Goal: Navigation & Orientation: Find specific page/section

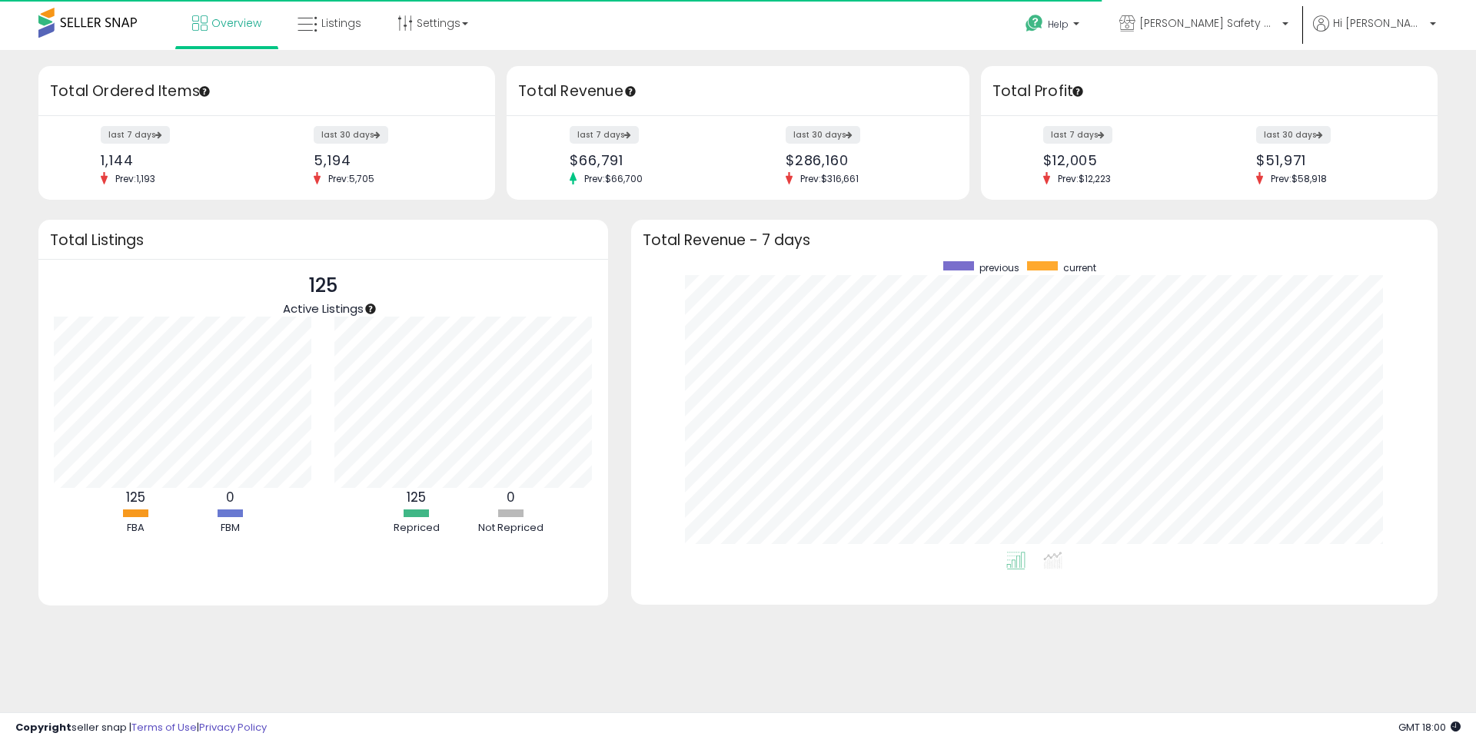
scroll to position [291, 776]
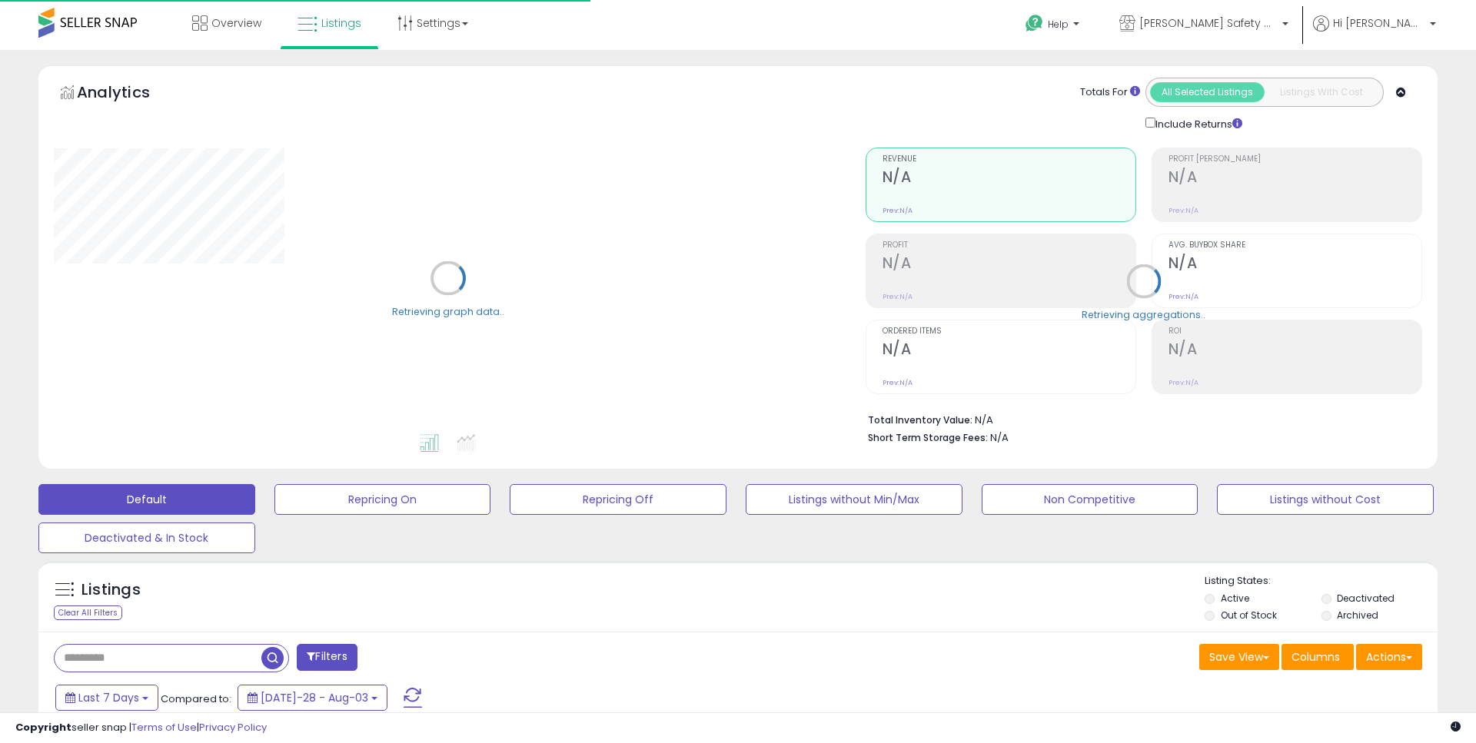
type input "**********"
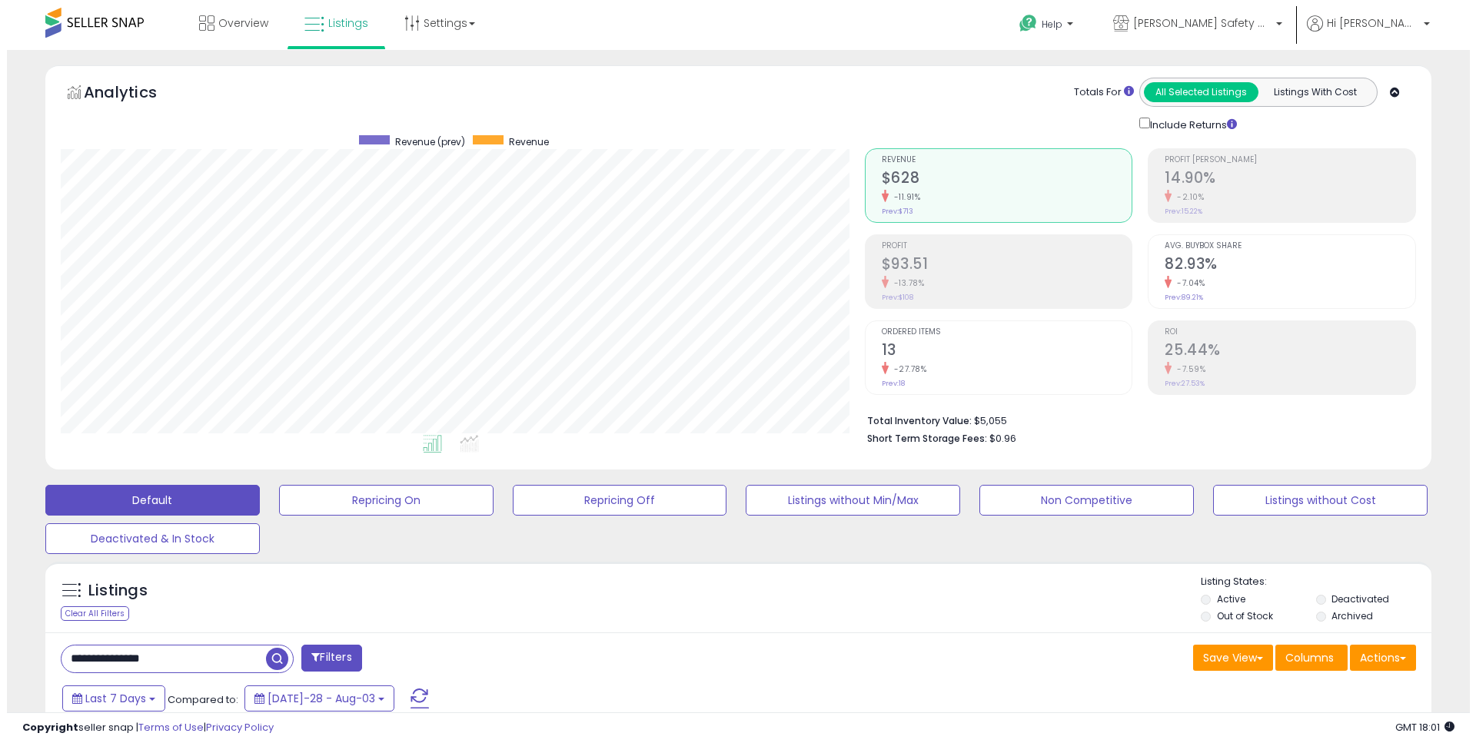
scroll to position [315, 804]
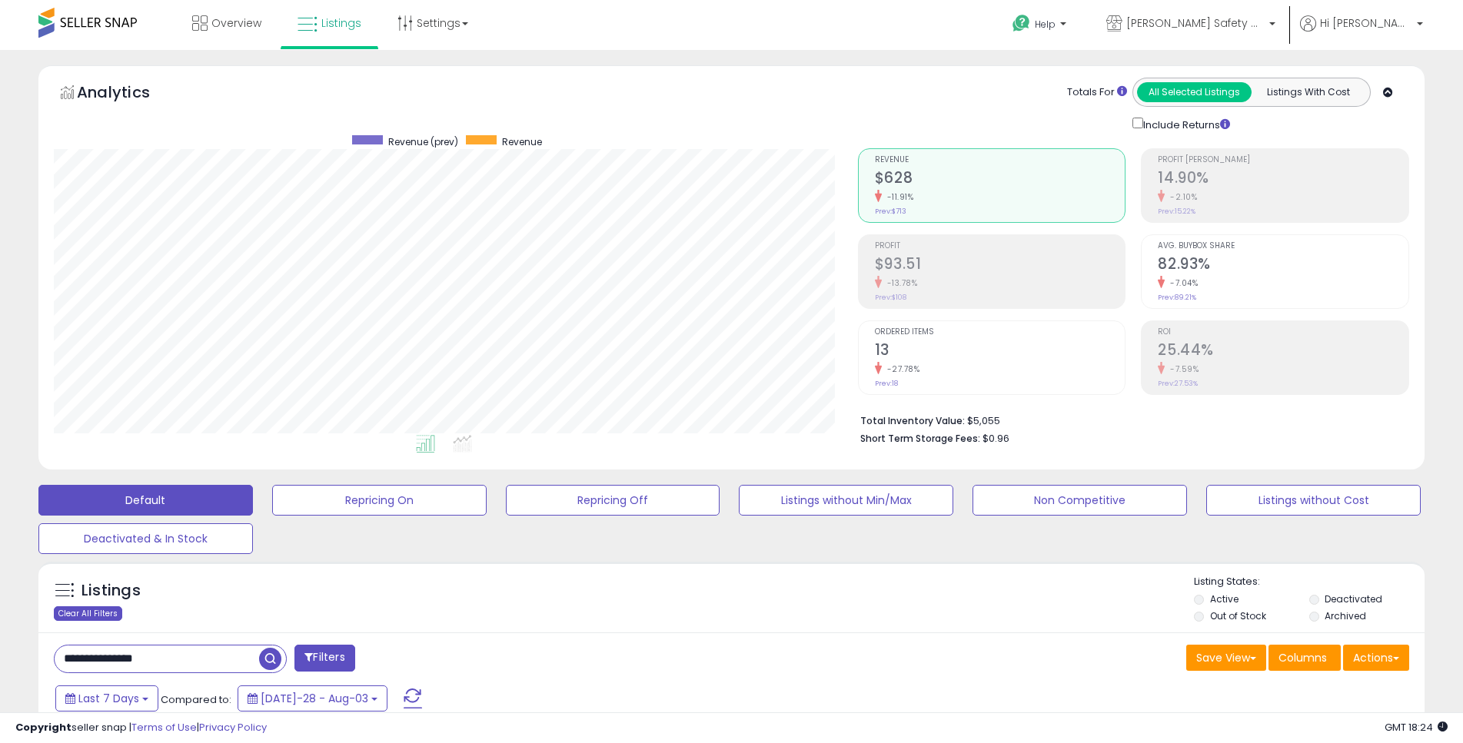
click at [105, 607] on div "Clear All Filters" at bounding box center [88, 614] width 68 height 15
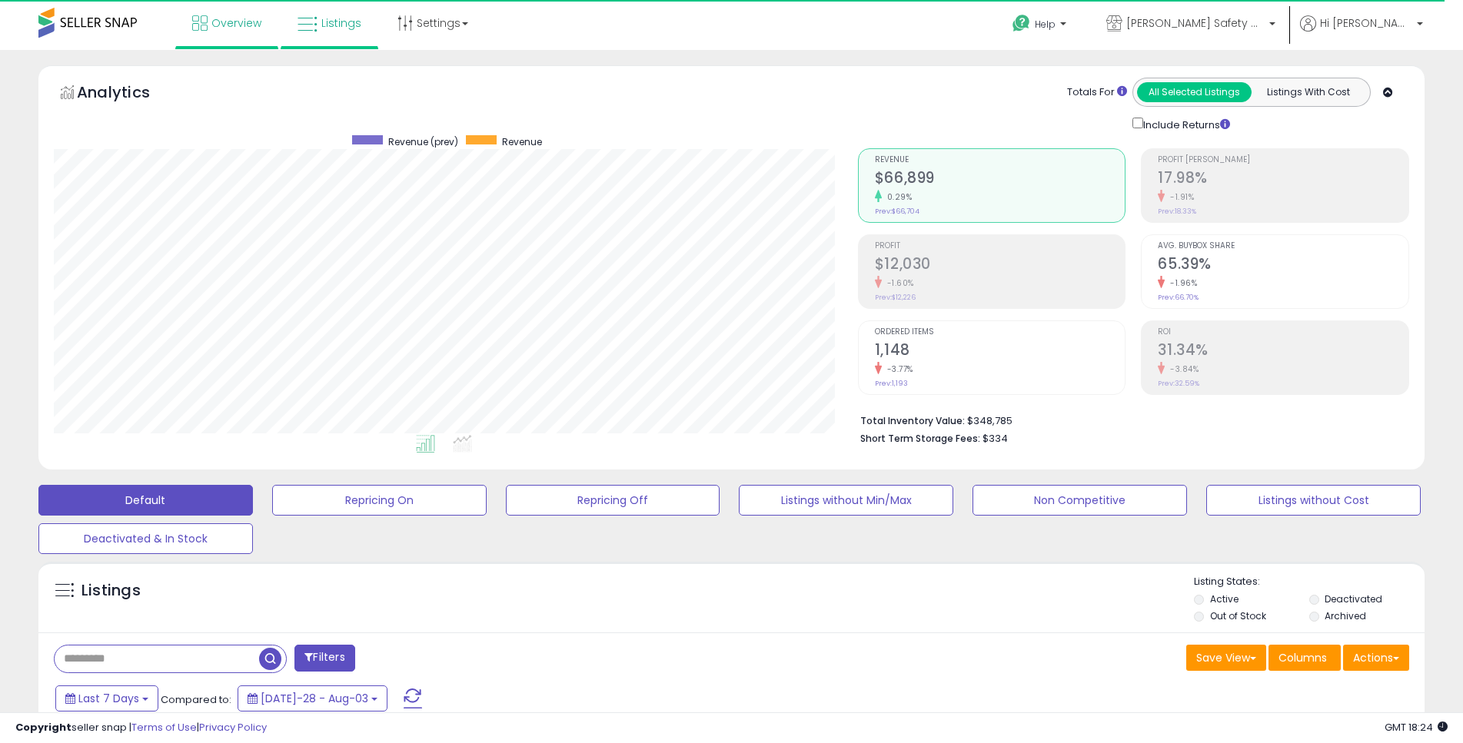
scroll to position [315, 804]
click at [254, 19] on span "Overview" at bounding box center [236, 22] width 50 height 15
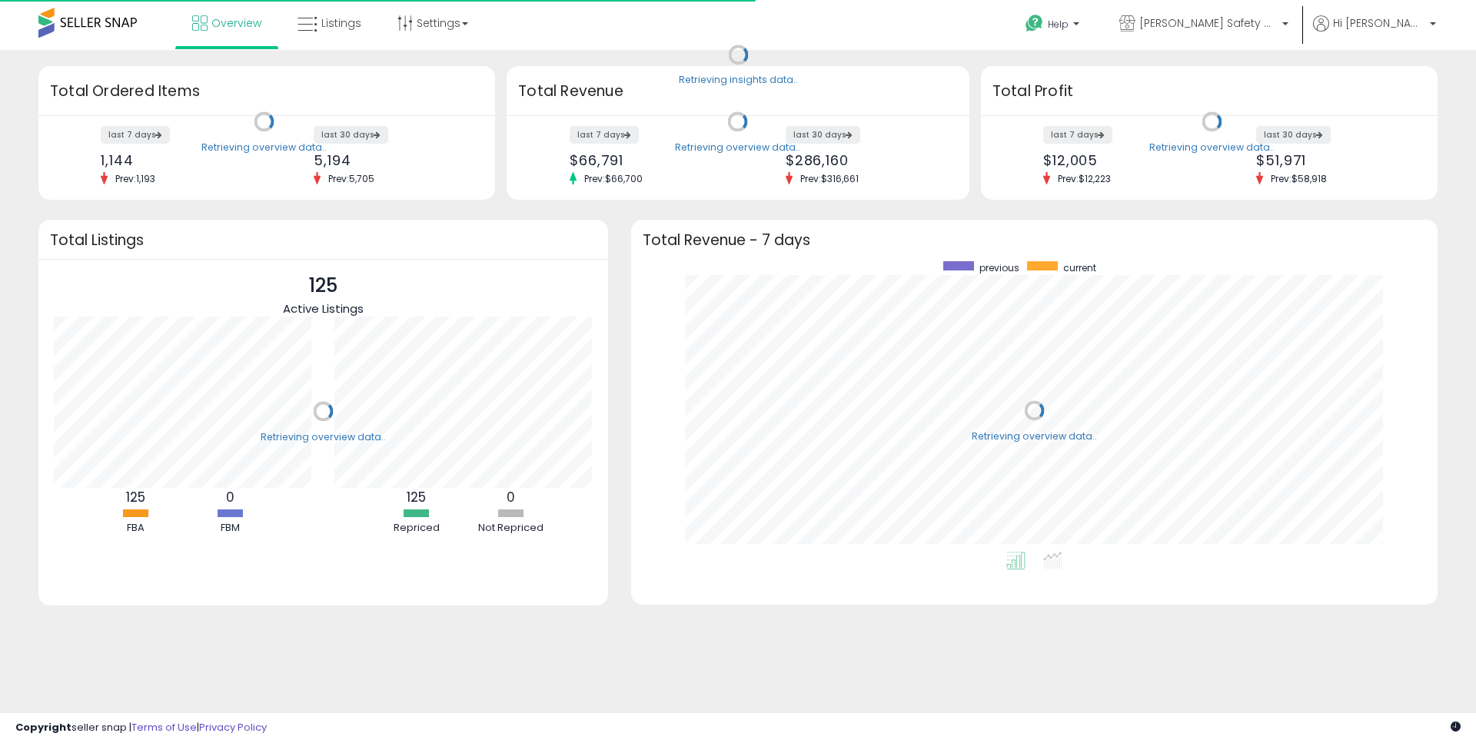
scroll to position [291, 776]
